Goal: Information Seeking & Learning: Learn about a topic

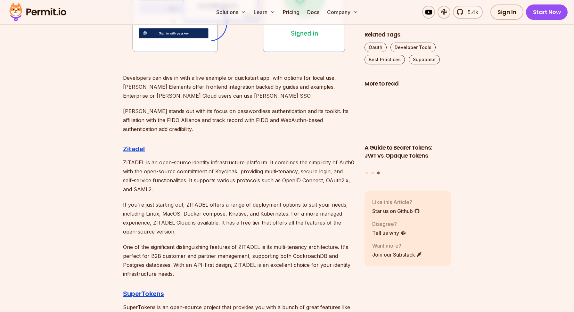
scroll to position [981, 0]
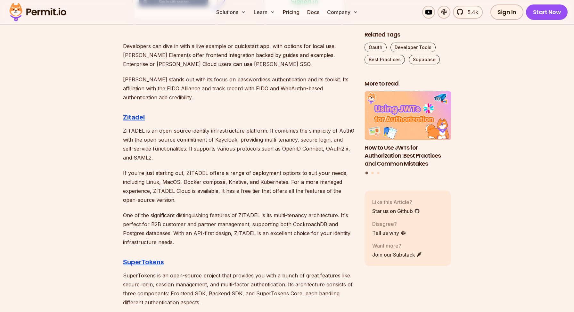
click at [145, 172] on p "If you're just starting out, ZITADEL offers a range of deployment options to su…" at bounding box center [238, 187] width 231 height 36
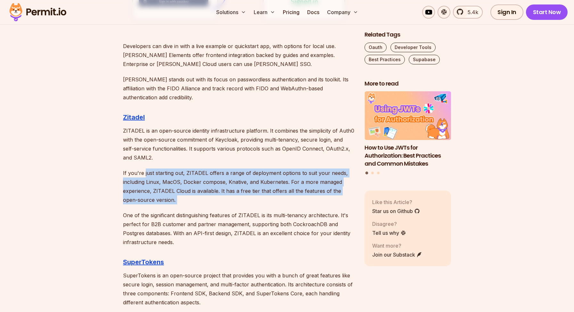
drag, startPoint x: 145, startPoint y: 172, endPoint x: 238, endPoint y: 196, distance: 96.7
click at [238, 196] on p "If you're just starting out, ZITADEL offers a range of deployment options to su…" at bounding box center [238, 187] width 231 height 36
drag, startPoint x: 238, startPoint y: 196, endPoint x: 238, endPoint y: 159, distance: 36.9
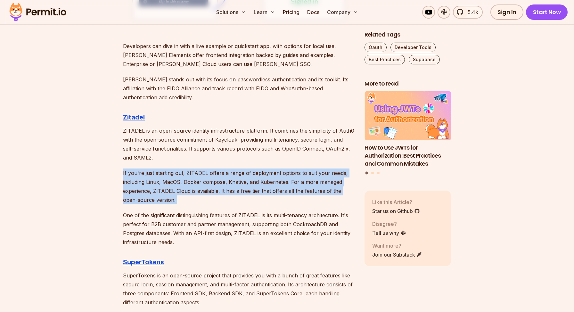
click at [238, 159] on p "ZITADEL is an open-source identity infrastructure platform. It combines the sim…" at bounding box center [238, 144] width 231 height 36
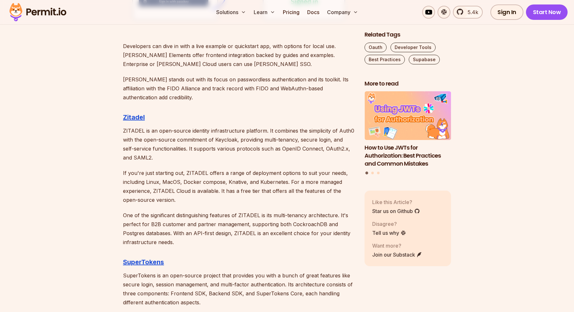
click at [190, 127] on p "ZITADEL is an open-source identity infrastructure platform. It combines the sim…" at bounding box center [238, 144] width 231 height 36
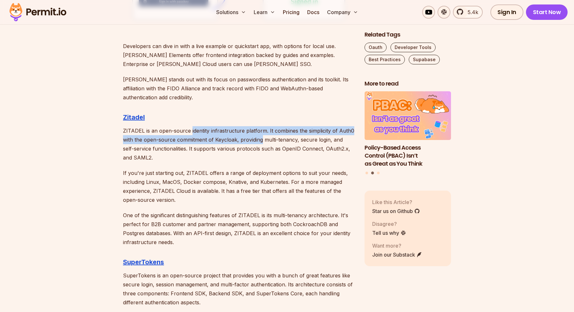
drag, startPoint x: 190, startPoint y: 127, endPoint x: 258, endPoint y: 141, distance: 69.3
click at [258, 141] on p "ZITADEL is an open-source identity infrastructure platform. It combines the sim…" at bounding box center [238, 144] width 231 height 36
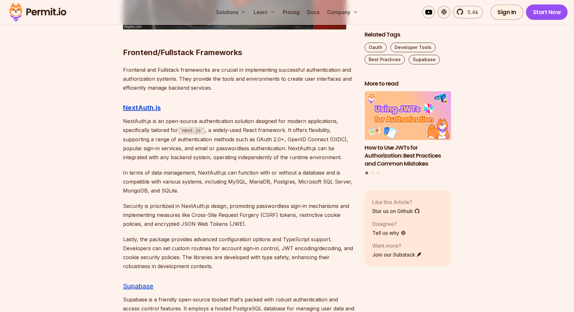
scroll to position [2431, 0]
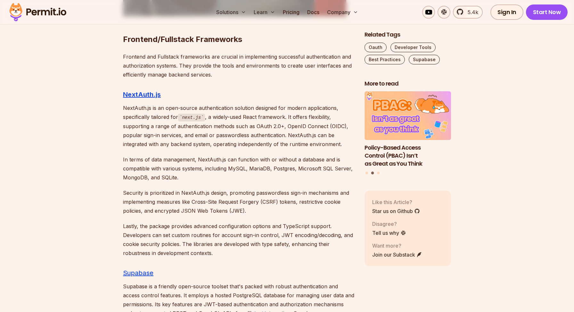
click at [137, 124] on p "NextAuth.js is an open-source authentication solution designed for modern appli…" at bounding box center [238, 125] width 231 height 45
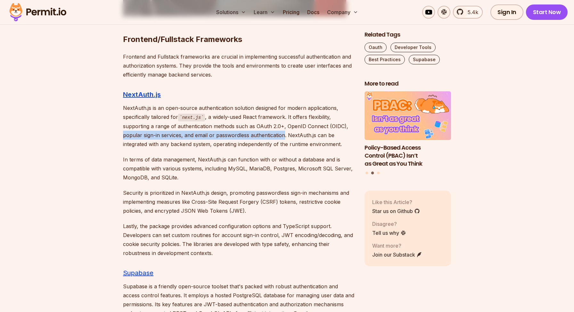
drag, startPoint x: 137, startPoint y: 124, endPoint x: 274, endPoint y: 126, distance: 136.8
click at [274, 126] on p "NextAuth.js is an open-source authentication solution designed for modern appli…" at bounding box center [238, 125] width 231 height 45
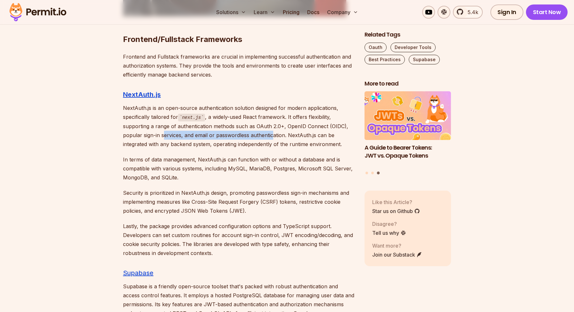
drag, startPoint x: 274, startPoint y: 126, endPoint x: 162, endPoint y: 122, distance: 111.6
click at [162, 122] on p "NextAuth.js is an open-source authentication solution designed for modern appli…" at bounding box center [238, 125] width 231 height 45
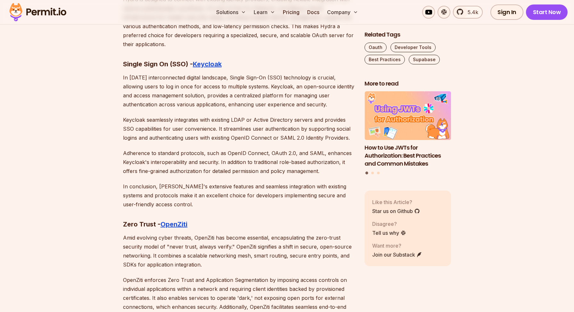
scroll to position [3374, 0]
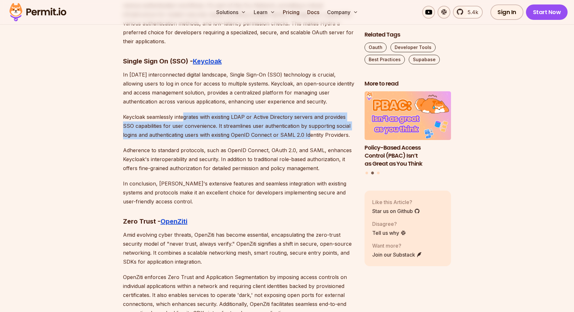
drag, startPoint x: 184, startPoint y: 96, endPoint x: 308, endPoint y: 118, distance: 126.5
click at [308, 118] on p "Keycloak seamlessly integrates with existing LDAP or Active Directory servers a…" at bounding box center [238, 125] width 231 height 27
drag, startPoint x: 308, startPoint y: 118, endPoint x: 255, endPoint y: 91, distance: 59.5
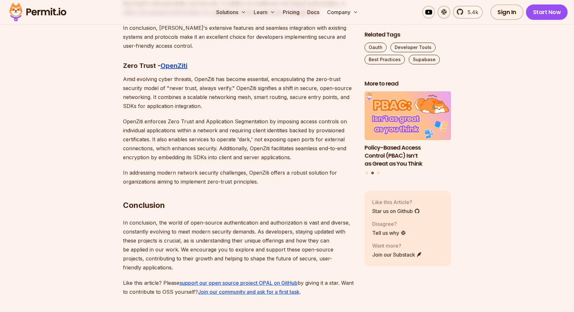
scroll to position [3535, 0]
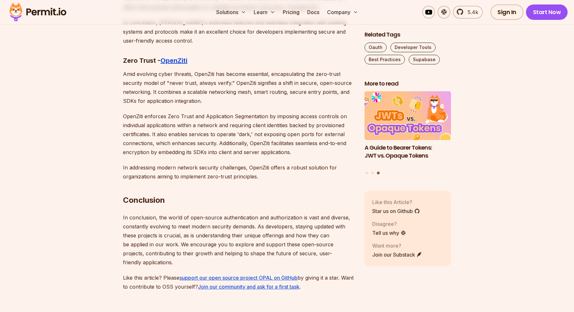
click at [141, 70] on p "Amid evolving cyber threats, OpenZiti has become essential, encapsulating the z…" at bounding box center [238, 88] width 231 height 36
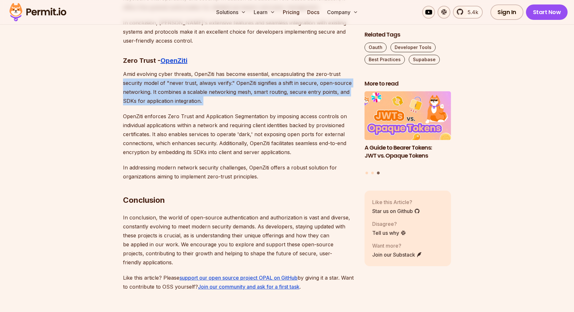
drag, startPoint x: 141, startPoint y: 66, endPoint x: 229, endPoint y: 86, distance: 90.8
click at [229, 86] on p "Amid evolving cyber threats, OpenZiti has become essential, encapsulating the z…" at bounding box center [238, 88] width 231 height 36
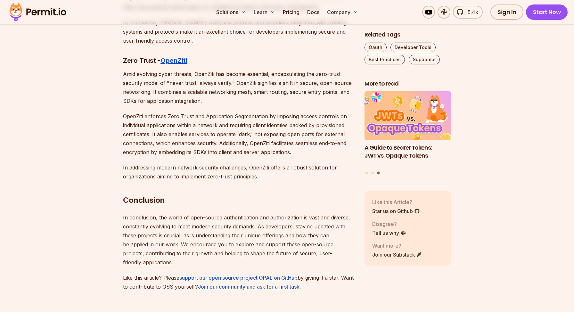
click at [220, 112] on p "OpenZiti enforces Zero Trust and Application Segmentation by imposing access co…" at bounding box center [238, 134] width 231 height 45
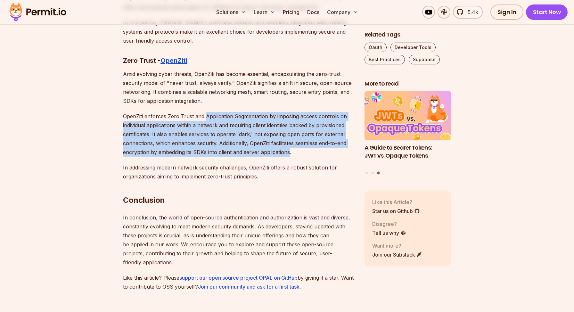
drag, startPoint x: 220, startPoint y: 99, endPoint x: 274, endPoint y: 132, distance: 63.3
click at [274, 132] on p "OpenZiti enforces Zero Trust and Application Segmentation by imposing access co…" at bounding box center [238, 134] width 231 height 45
drag, startPoint x: 274, startPoint y: 132, endPoint x: 251, endPoint y: 87, distance: 50.7
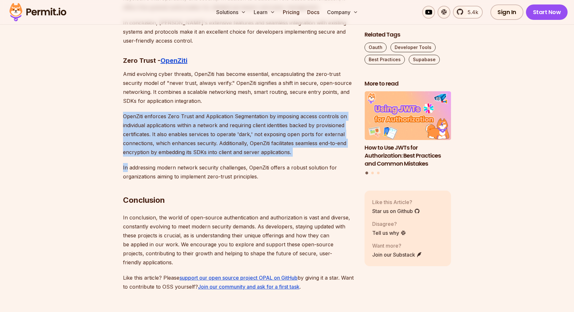
drag, startPoint x: 251, startPoint y: 87, endPoint x: 266, endPoint y: 138, distance: 53.8
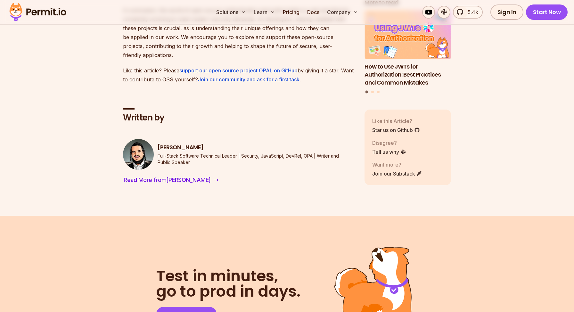
scroll to position [3744, 0]
